Goal: Information Seeking & Learning: Learn about a topic

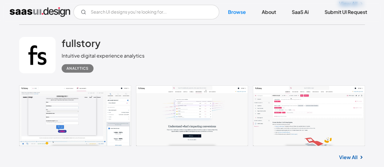
scroll to position [929, 0]
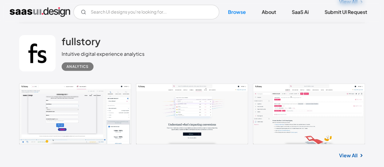
click at [166, 84] on link at bounding box center [191, 114] width 345 height 61
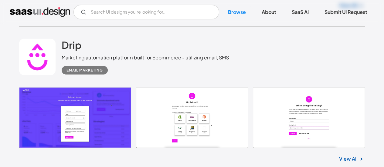
scroll to position [2084, 0]
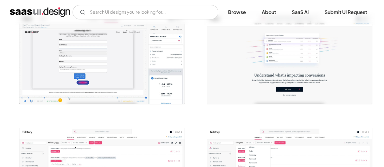
scroll to position [127, 0]
click at [278, 80] on img "open lightbox" at bounding box center [289, 59] width 165 height 89
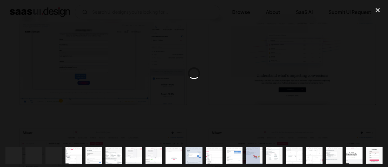
click at [278, 80] on div at bounding box center [194, 73] width 388 height 140
click at [379, 13] on div "close lightbox" at bounding box center [378, 9] width 21 height 13
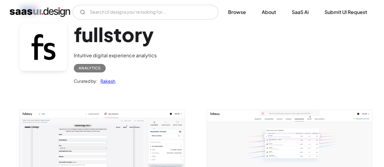
scroll to position [31, 0]
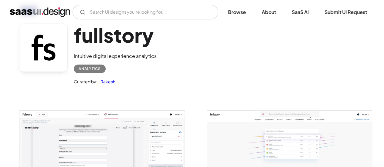
click at [112, 41] on h1 "fullstory" at bounding box center [115, 34] width 83 height 23
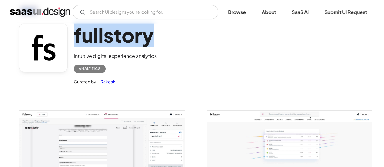
click at [112, 41] on h1 "fullstory" at bounding box center [115, 34] width 83 height 23
copy h1 "fullstory"
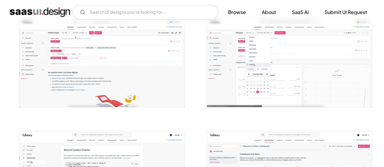
scroll to position [238, 0]
